Goal: Task Accomplishment & Management: Use online tool/utility

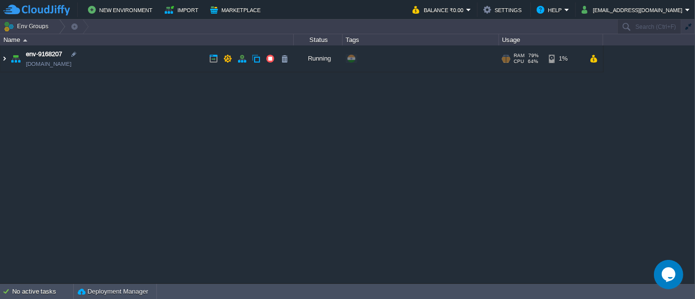
click at [6, 60] on img at bounding box center [4, 58] width 8 height 26
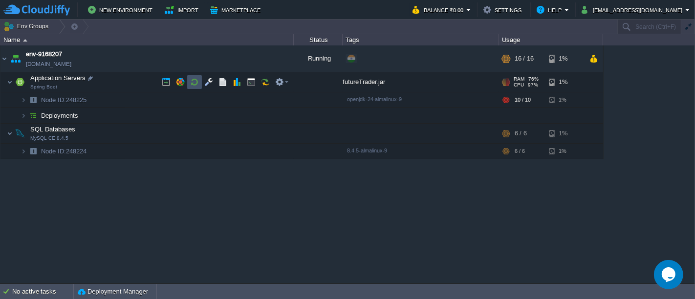
click at [194, 83] on button "button" at bounding box center [194, 82] width 9 height 9
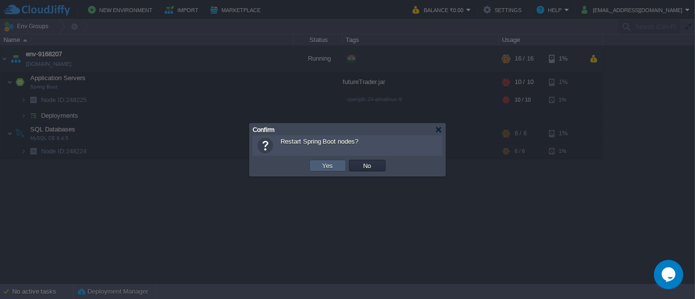
click at [333, 168] on button "Yes" at bounding box center [327, 165] width 17 height 9
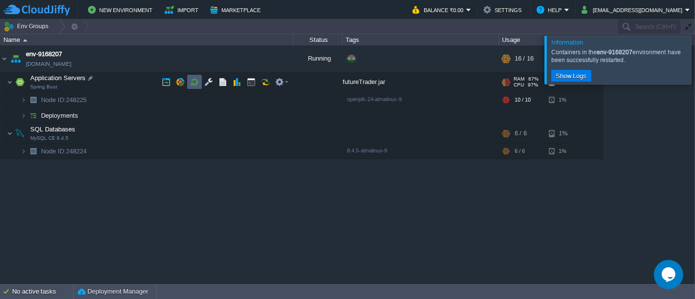
click at [199, 85] on td at bounding box center [194, 82] width 15 height 15
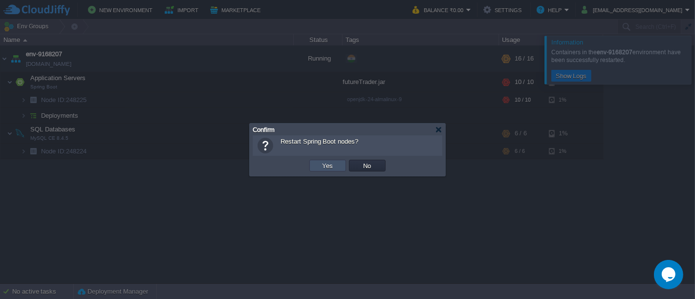
click at [323, 167] on button "Yes" at bounding box center [327, 165] width 17 height 9
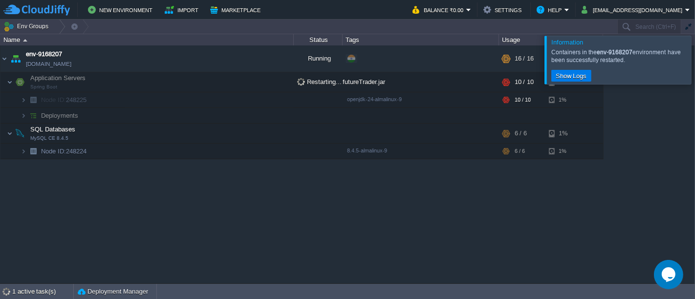
click at [694, 69] on div at bounding box center [706, 60] width 0 height 48
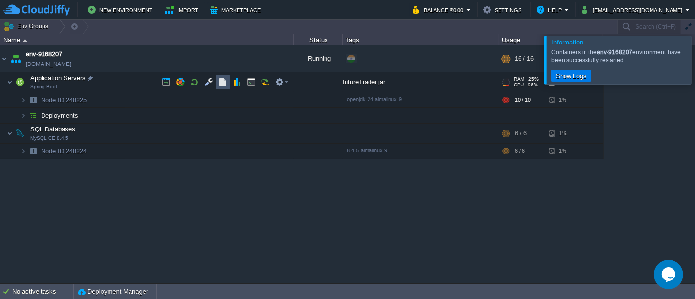
click at [219, 84] on button "button" at bounding box center [222, 82] width 9 height 9
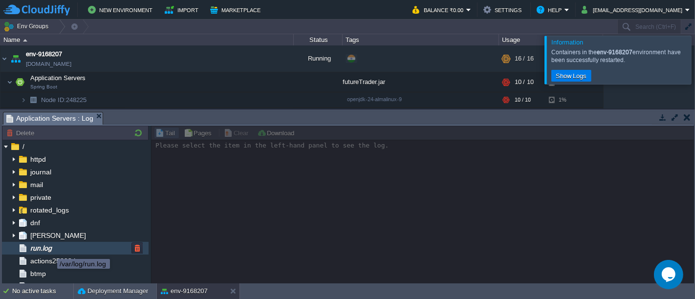
click at [50, 250] on span "run.log" at bounding box center [40, 248] width 25 height 9
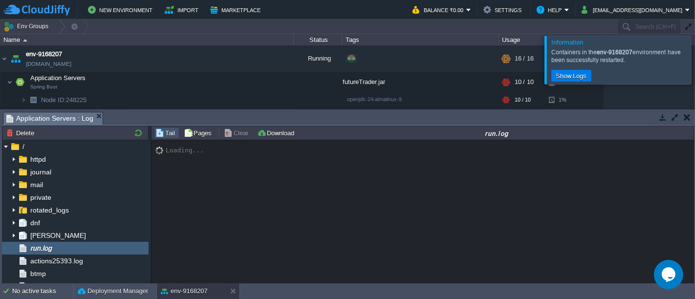
scroll to position [8352, 0]
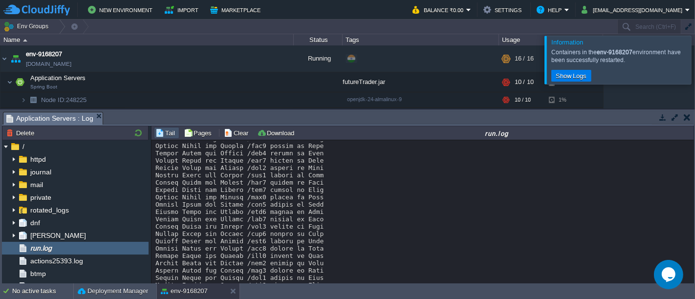
click at [694, 68] on div at bounding box center [706, 60] width 0 height 48
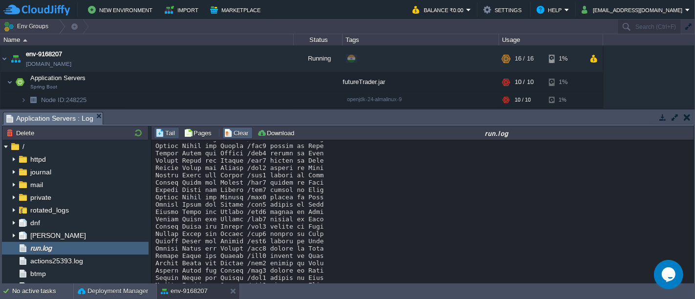
click at [241, 136] on button "Clear" at bounding box center [237, 132] width 27 height 9
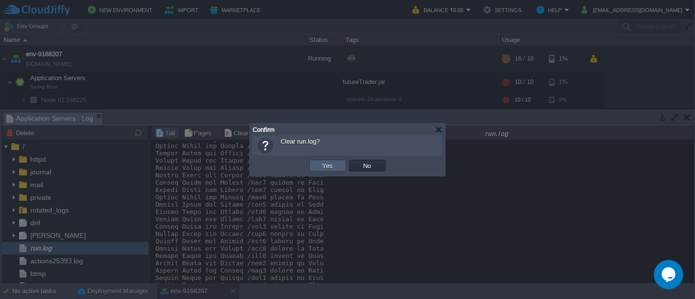
click at [337, 162] on td "Yes" at bounding box center [327, 166] width 37 height 12
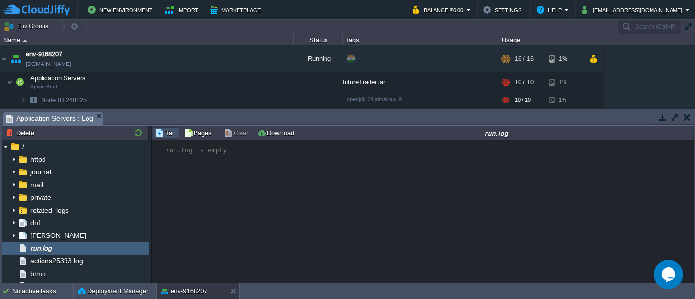
scroll to position [0, 0]
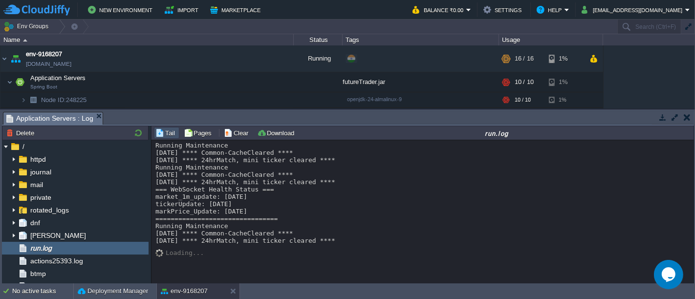
click at [688, 119] on button "button" at bounding box center [686, 117] width 7 height 9
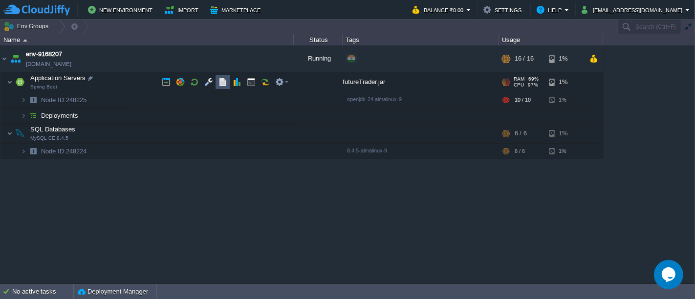
click at [225, 79] on button "button" at bounding box center [222, 82] width 9 height 9
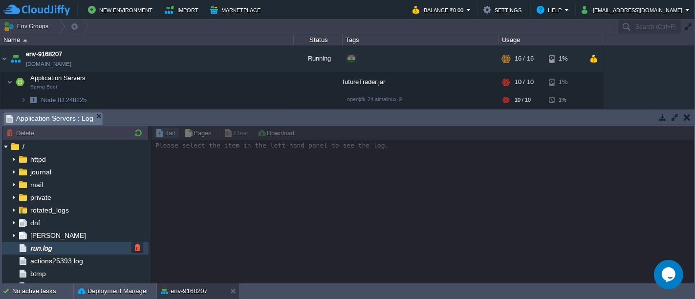
click at [66, 242] on div "run.log" at bounding box center [75, 248] width 147 height 13
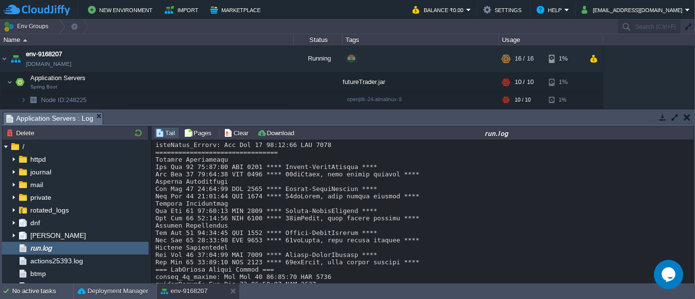
scroll to position [103, 0]
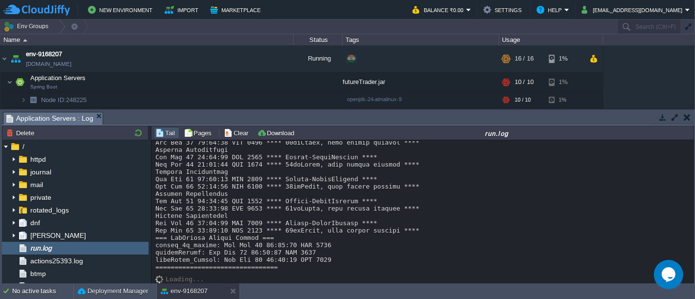
click at [683, 118] on button "button" at bounding box center [686, 117] width 7 height 9
